Goal: Information Seeking & Learning: Learn about a topic

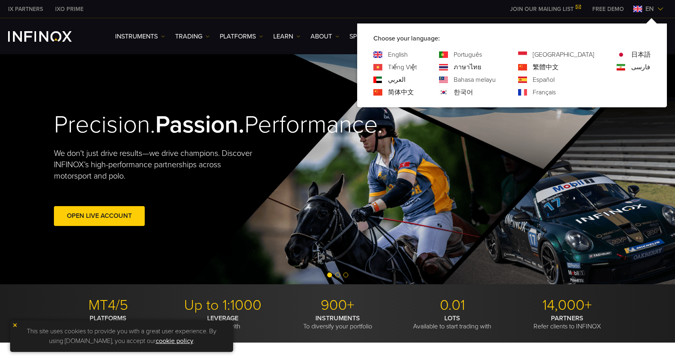
click at [555, 77] on link "Español" at bounding box center [544, 80] width 22 height 10
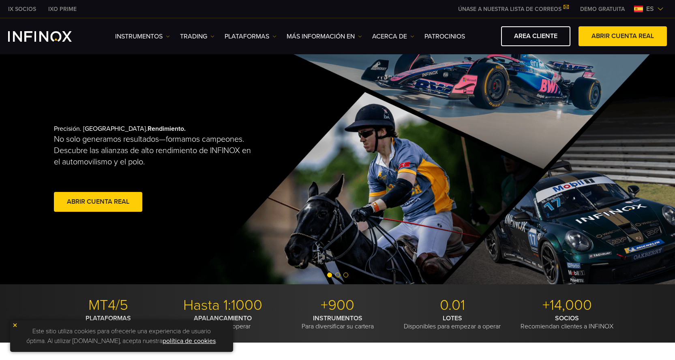
click at [650, 8] on span "es" at bounding box center [650, 9] width 14 height 10
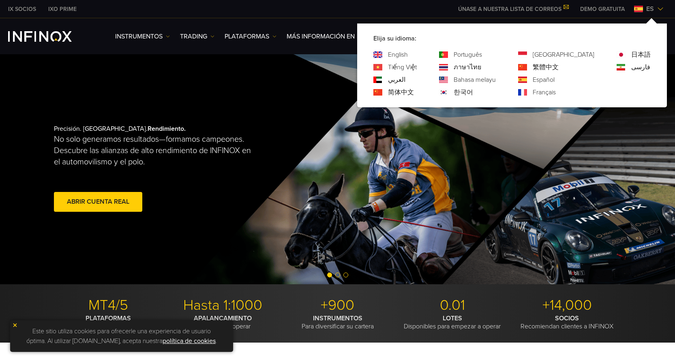
click at [482, 52] on link "Português" at bounding box center [468, 55] width 28 height 10
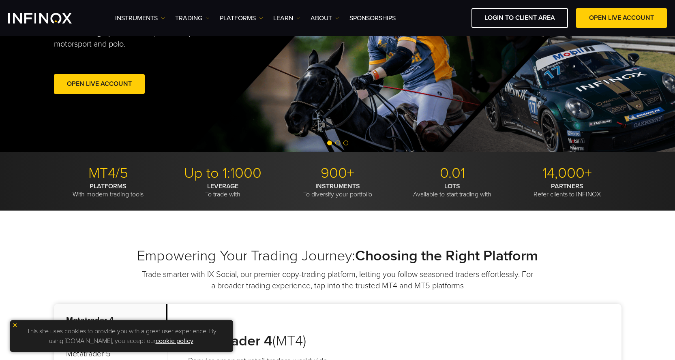
click at [15, 326] on img at bounding box center [15, 326] width 6 height 6
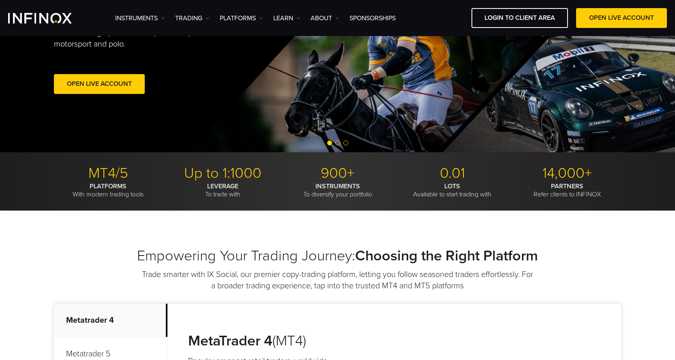
click at [182, 179] on p "Up to 1:1000" at bounding box center [223, 174] width 109 height 18
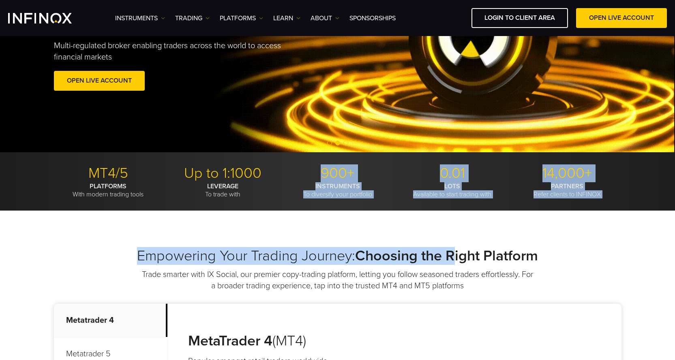
drag, startPoint x: 307, startPoint y: 170, endPoint x: 457, endPoint y: 227, distance: 160.9
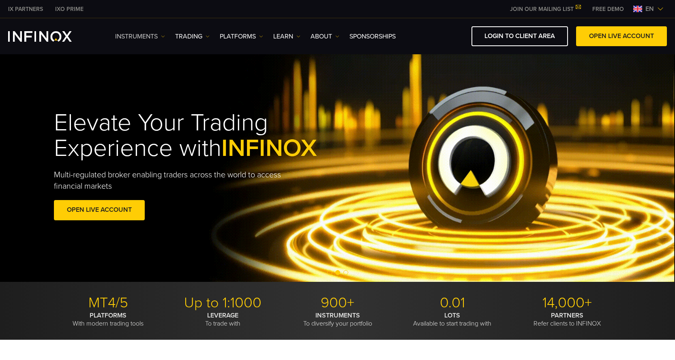
click at [152, 34] on link "Instruments" at bounding box center [140, 37] width 50 height 10
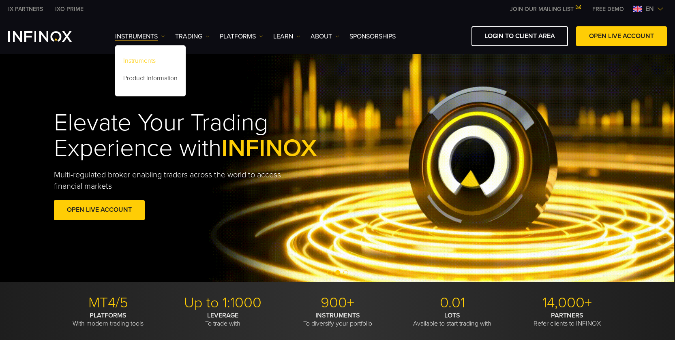
click at [146, 58] on link "Instruments" at bounding box center [150, 62] width 71 height 17
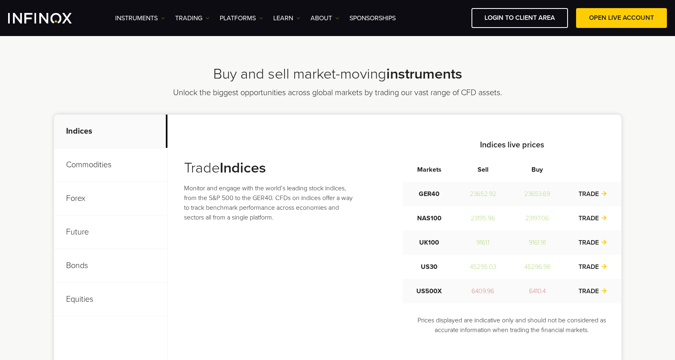
scroll to position [277, 0]
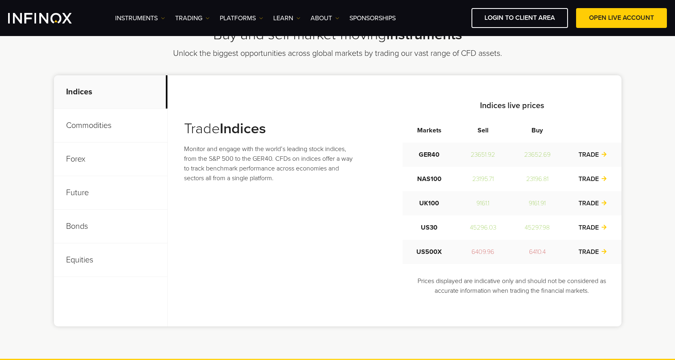
click at [81, 227] on p "Bonds" at bounding box center [111, 227] width 114 height 34
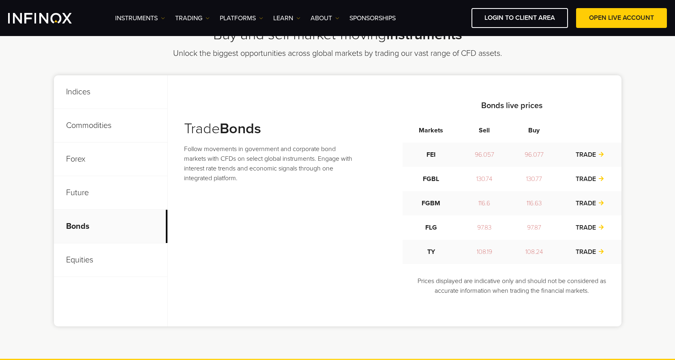
click at [80, 189] on p "Future" at bounding box center [111, 193] width 114 height 34
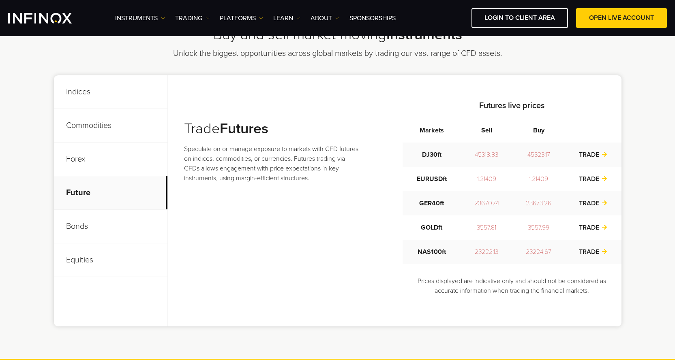
click at [75, 261] on p "Equities" at bounding box center [111, 261] width 114 height 34
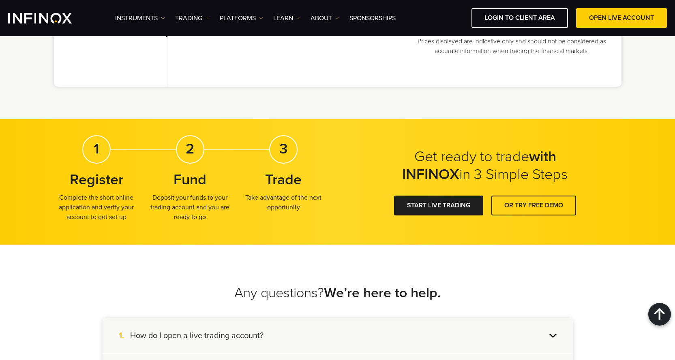
scroll to position [358, 0]
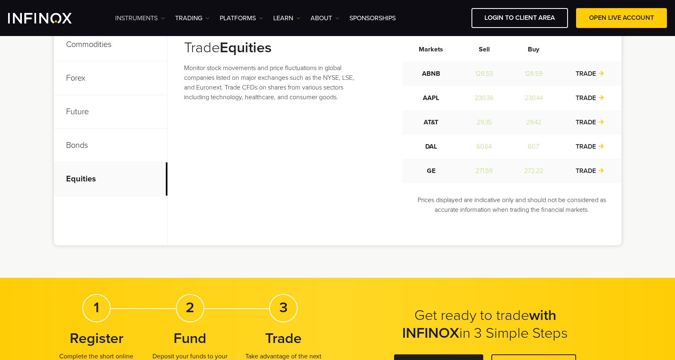
click at [147, 17] on link "Instruments" at bounding box center [140, 18] width 50 height 10
click at [161, 60] on link "Product Information" at bounding box center [150, 61] width 71 height 17
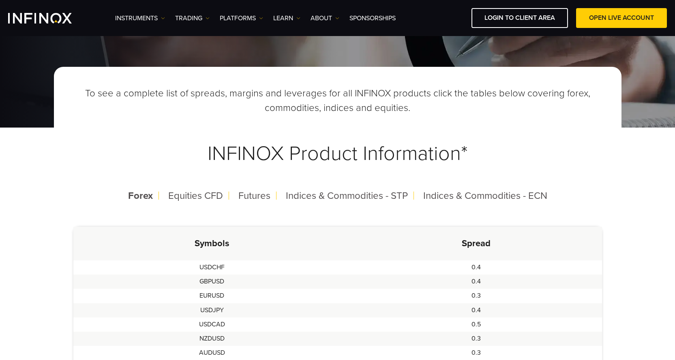
scroll to position [162, 0]
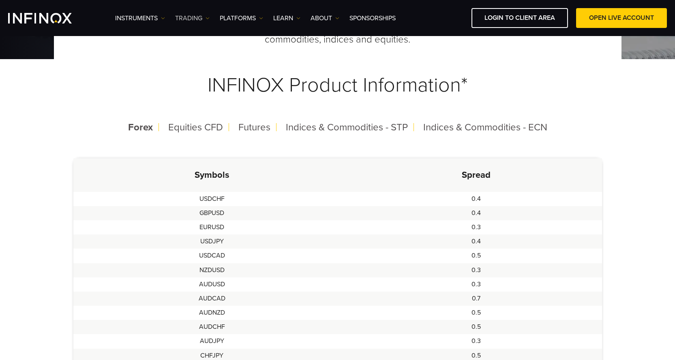
click at [207, 20] on link "TRADING" at bounding box center [192, 18] width 34 height 10
click at [232, 21] on link "PLATFORMS" at bounding box center [241, 18] width 43 height 10
click at [203, 21] on link "TRADING" at bounding box center [192, 18] width 34 height 10
click at [287, 20] on link "Learn" at bounding box center [286, 18] width 27 height 10
click at [324, 18] on link "ABOUT" at bounding box center [325, 18] width 29 height 10
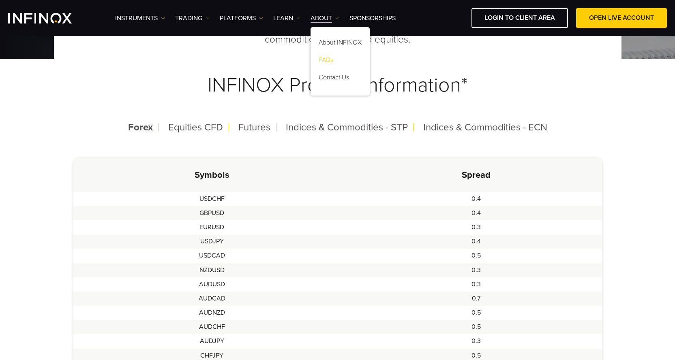
click at [328, 57] on link "FAQs" at bounding box center [340, 61] width 59 height 17
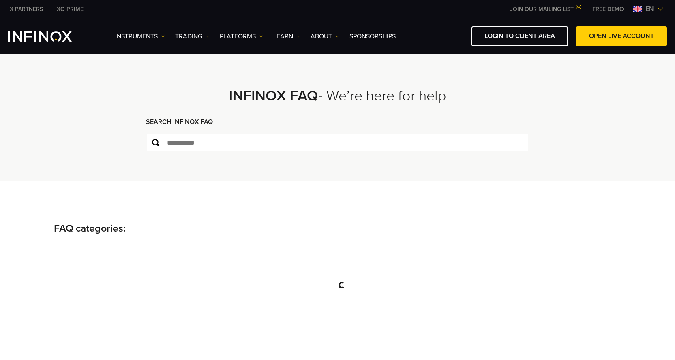
click at [51, 38] on img "INFINOX Logo" at bounding box center [40, 36] width 64 height 11
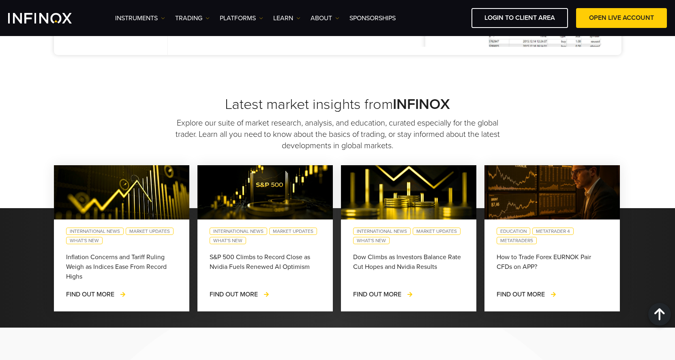
scroll to position [608, 0]
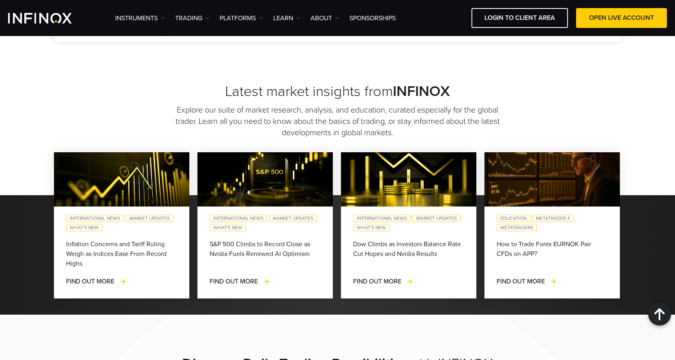
drag, startPoint x: 178, startPoint y: 240, endPoint x: 190, endPoint y: 240, distance: 12.2
click at [185, 240] on div "International News Market Updates What's New Inflation Concerns and Tariff Ruli…" at bounding box center [121, 253] width 135 height 92
click at [586, 242] on div "How to Trade Forex EURNOK Pair CFDs on APP?" at bounding box center [552, 254] width 111 height 29
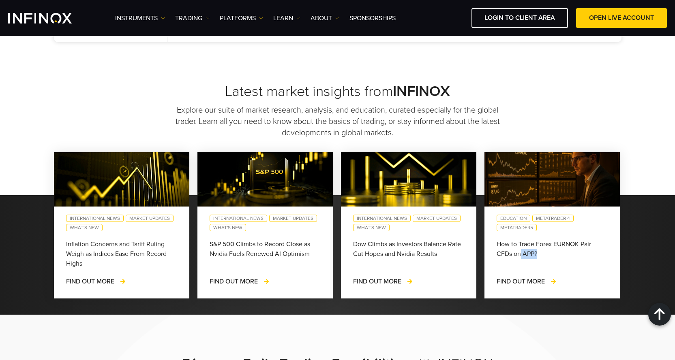
drag, startPoint x: 586, startPoint y: 242, endPoint x: 584, endPoint y: 254, distance: 11.5
click at [584, 254] on div "How to Trade Forex EURNOK Pair CFDs on APP?" at bounding box center [552, 254] width 111 height 29
click at [583, 254] on div "How to Trade Forex EURNOK Pair CFDs on APP?" at bounding box center [552, 254] width 111 height 29
drag, startPoint x: 583, startPoint y: 249, endPoint x: 583, endPoint y: 237, distance: 12.2
click at [583, 237] on div "Education MetaTrader 4 MetaTrader5 How to Trade Forex EURNOK Pair CFDs on APP? …" at bounding box center [552, 253] width 135 height 92
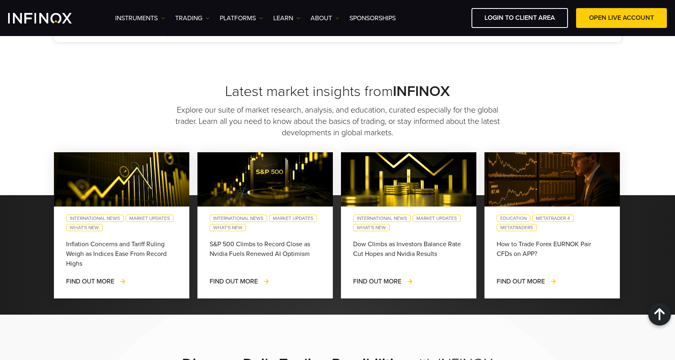
click at [583, 238] on div "Education MetaTrader 4 MetaTrader5 How to Trade Forex EURNOK Pair CFDs on APP? …" at bounding box center [552, 253] width 135 height 92
drag, startPoint x: 583, startPoint y: 238, endPoint x: 583, endPoint y: 247, distance: 9.7
click at [583, 247] on div "Education MetaTrader 4 MetaTrader5 How to Trade Forex EURNOK Pair CFDs on APP? …" at bounding box center [552, 253] width 135 height 92
click at [583, 247] on div "How to Trade Forex EURNOK Pair CFDs on APP?" at bounding box center [552, 254] width 111 height 29
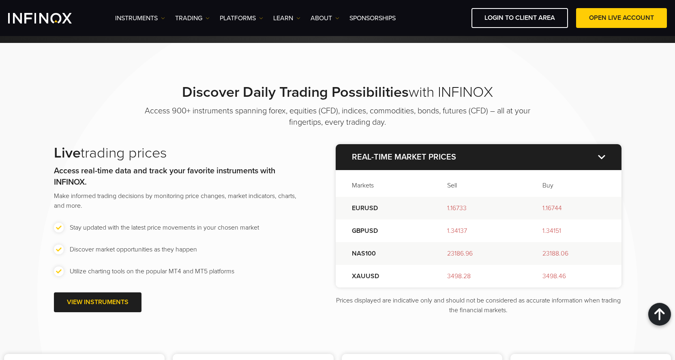
scroll to position [892, 0]
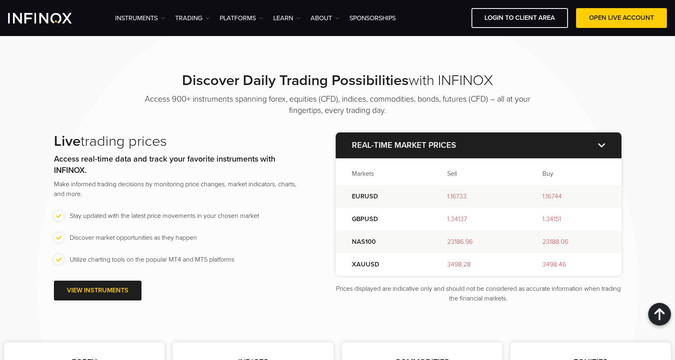
click at [604, 145] on img at bounding box center [601, 145] width 7 height 4
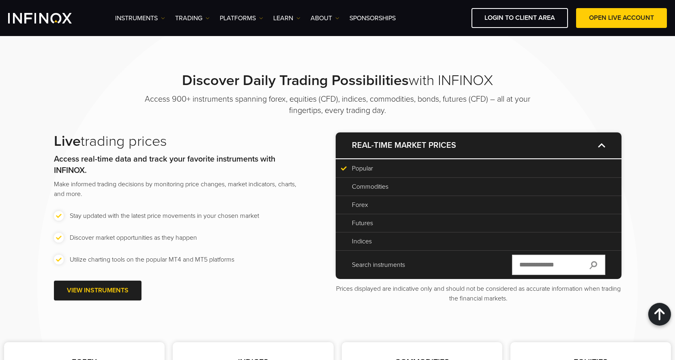
click at [400, 263] on p "Search instruments" at bounding box center [378, 265] width 53 height 10
click at [529, 266] on input "text" at bounding box center [558, 265] width 93 height 20
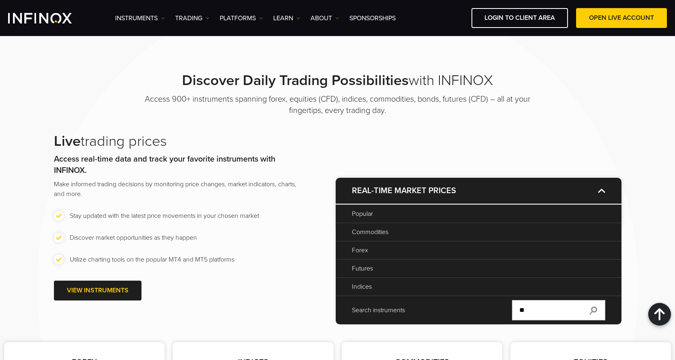
type input "*"
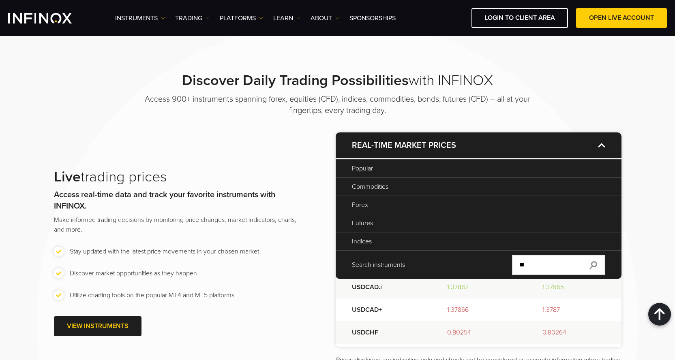
type input "*"
type input "***"
click at [608, 150] on p "Real-time market prices" at bounding box center [479, 146] width 286 height 26
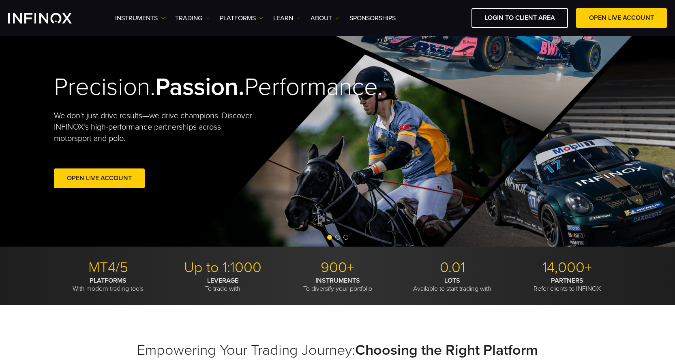
scroll to position [0, 0]
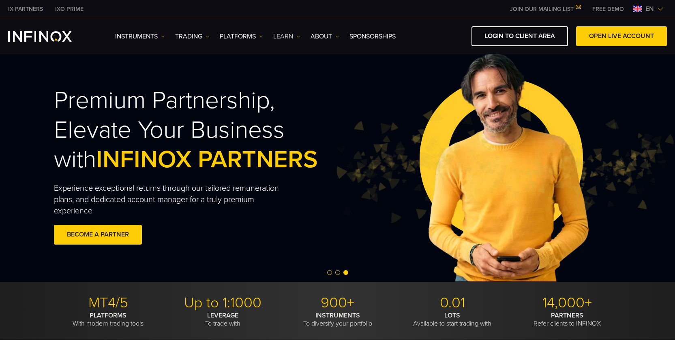
click at [287, 34] on link "Learn" at bounding box center [286, 37] width 27 height 10
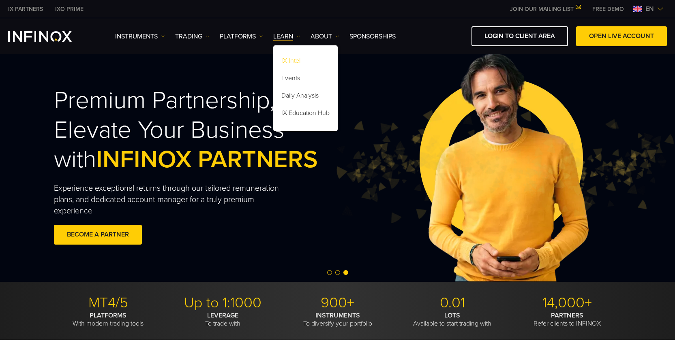
click at [290, 55] on link "IX Intel" at bounding box center [305, 62] width 64 height 17
click at [286, 60] on link "IX Intel" at bounding box center [305, 62] width 64 height 17
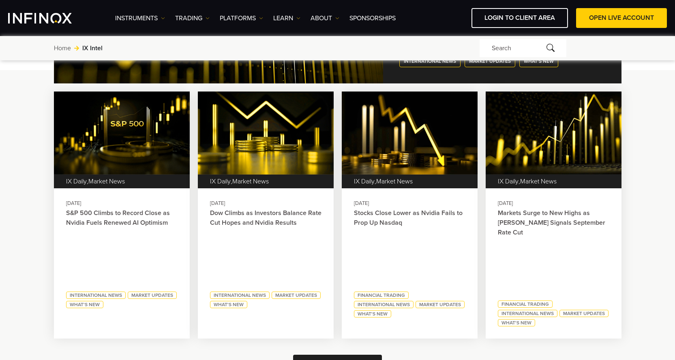
scroll to position [405, 0]
